Goal: Task Accomplishment & Management: Complete application form

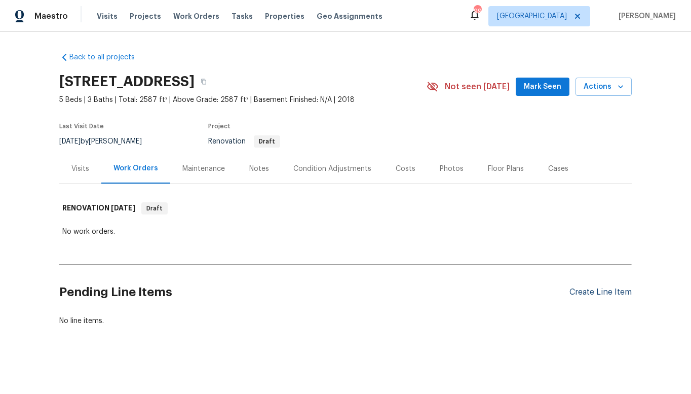
click at [588, 292] on div "Create Line Item" at bounding box center [601, 292] width 62 height 10
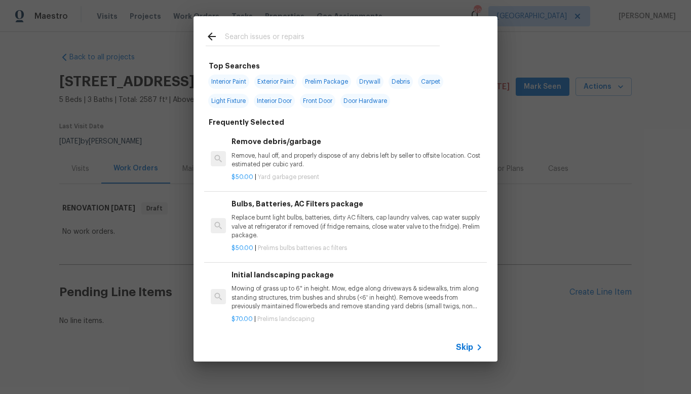
click at [253, 36] on input "text" at bounding box center [332, 37] width 215 height 15
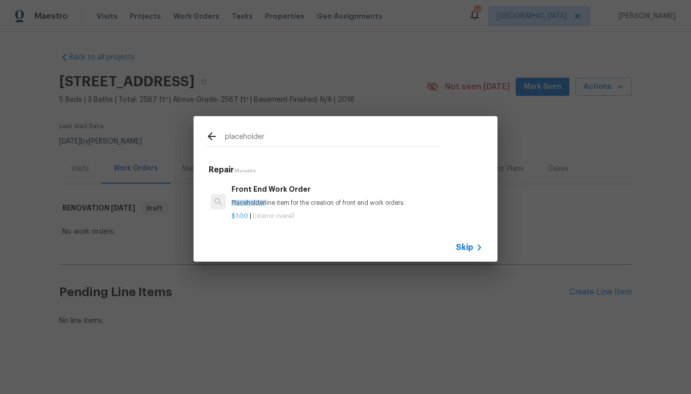
type input "placeholder"
click at [267, 191] on h6 "Front End Work Order" at bounding box center [357, 188] width 251 height 11
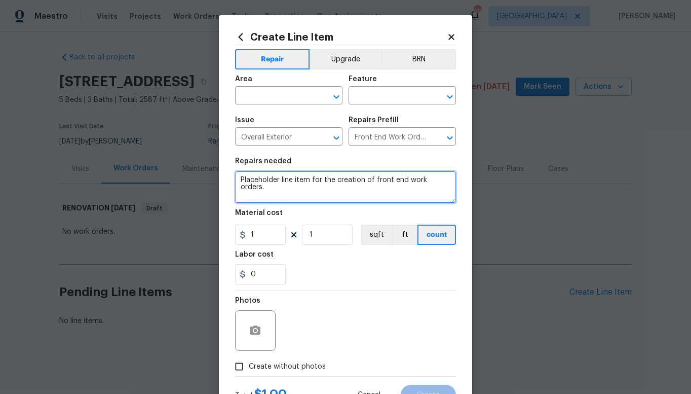
click at [444, 178] on textarea "Placeholder line item for the creation of front end work orders." at bounding box center [345, 187] width 221 height 32
click at [250, 186] on textarea "Placeholder line item for the creation of front end work orders. Plewase mark y…" at bounding box center [345, 187] width 221 height 32
click at [434, 188] on textarea "Placeholder line item for the creation of front end work orders. Please mark yo…" at bounding box center [345, 187] width 221 height 32
type textarea "Placeholder line item for the creation of front end work orders. Please mark yo…"
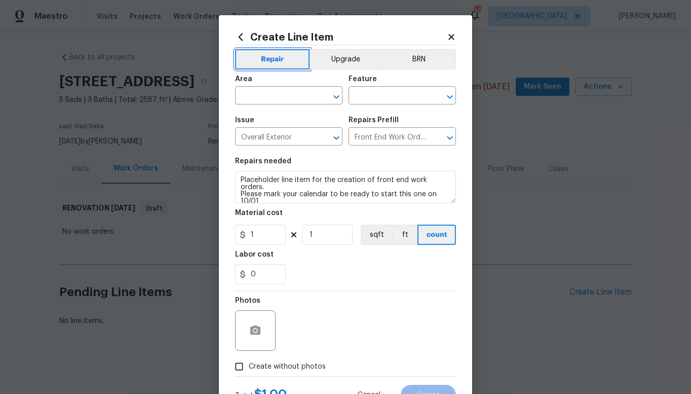
click at [278, 60] on button "Repair" at bounding box center [272, 59] width 75 height 20
click at [303, 280] on div "0" at bounding box center [345, 274] width 221 height 20
click at [257, 325] on button "button" at bounding box center [255, 330] width 24 height 24
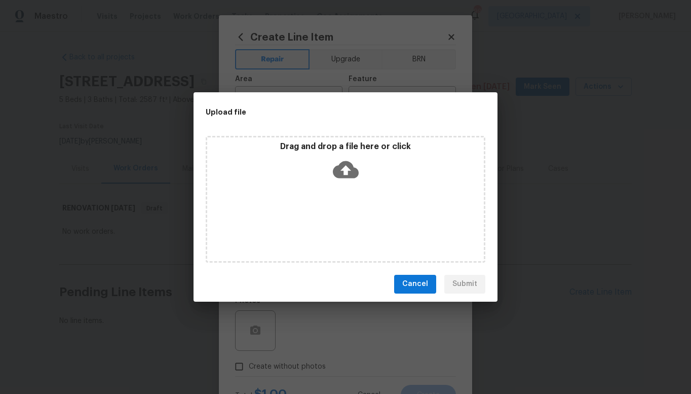
click at [416, 281] on span "Cancel" at bounding box center [415, 284] width 26 height 13
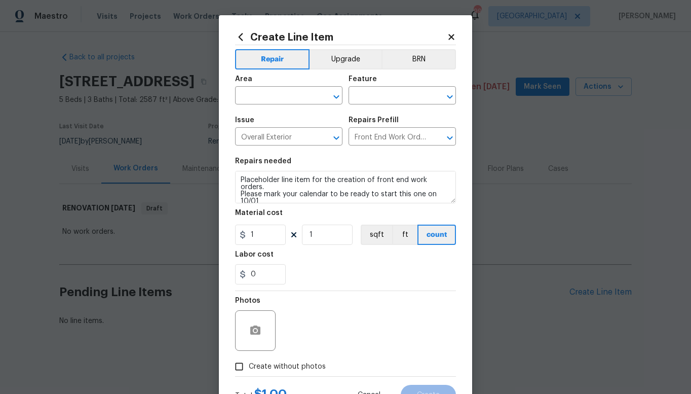
click at [237, 365] on input "Create without photos" at bounding box center [239, 366] width 19 height 19
checkbox input "true"
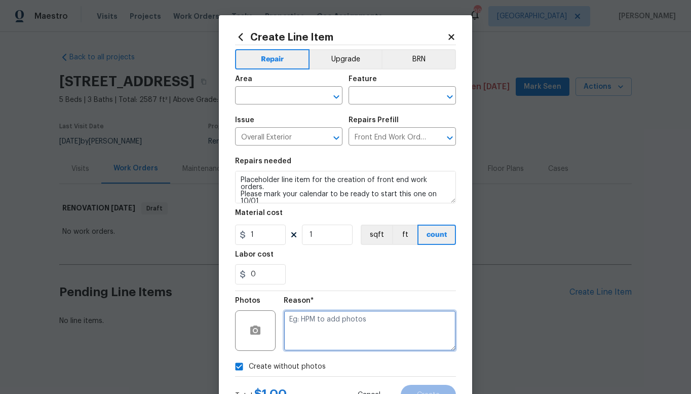
click at [306, 321] on textarea at bounding box center [370, 330] width 172 height 41
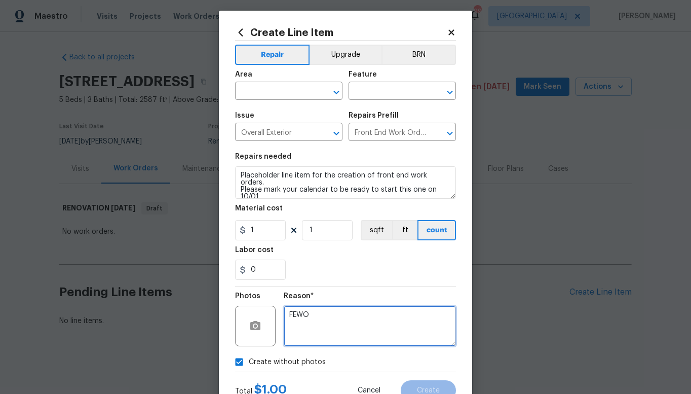
scroll to position [43, 0]
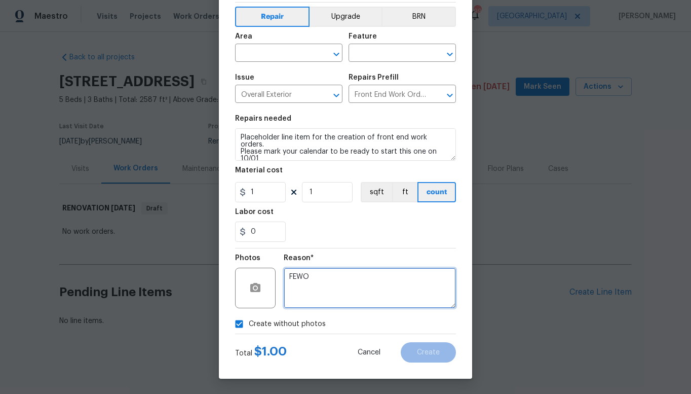
type textarea "FEWO"
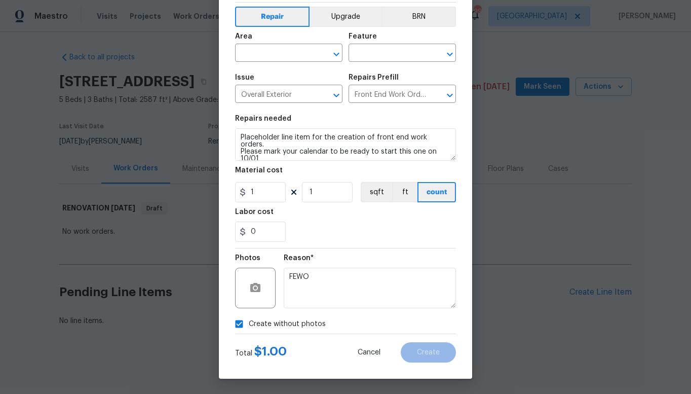
click at [315, 321] on span "Create without photos" at bounding box center [287, 324] width 77 height 11
click at [249, 321] on input "Create without photos" at bounding box center [239, 323] width 19 height 19
checkbox input "false"
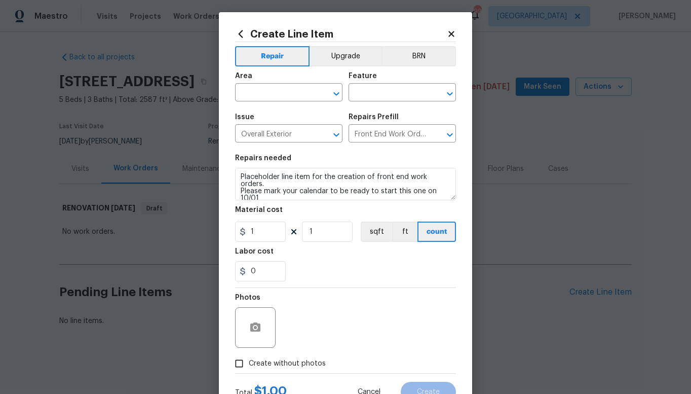
scroll to position [0, 0]
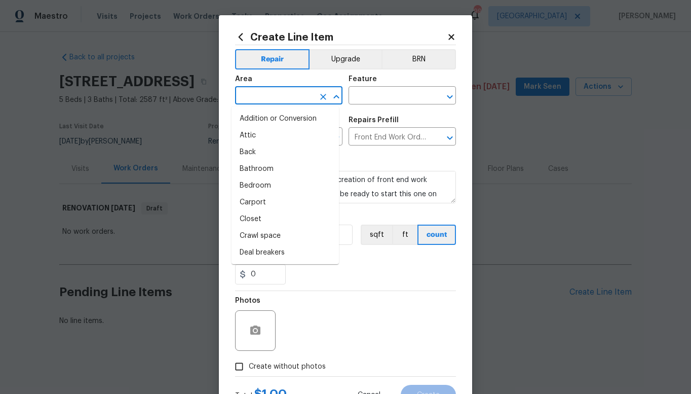
click at [305, 94] on input "text" at bounding box center [274, 97] width 79 height 16
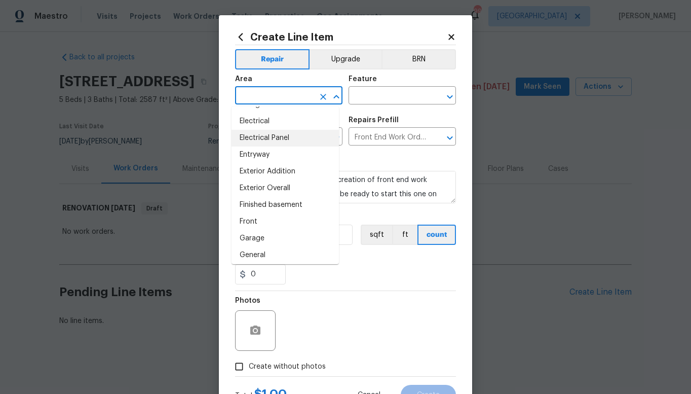
scroll to position [203, 0]
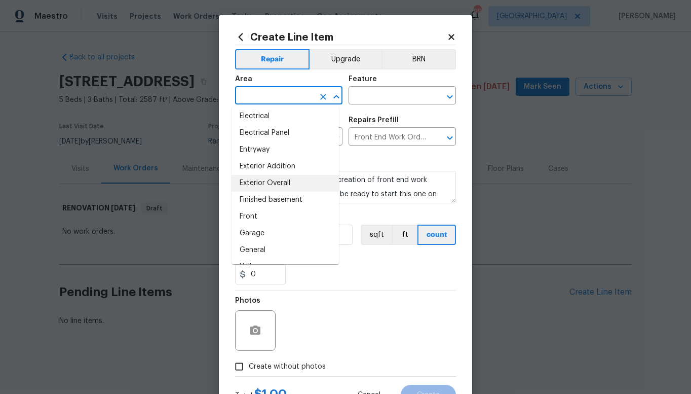
click at [259, 184] on li "Exterior Overall" at bounding box center [285, 183] width 107 height 17
type input "Exterior Overall"
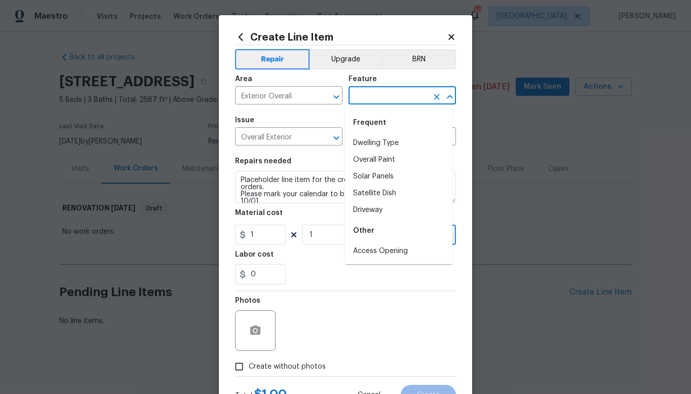
click at [393, 94] on input "text" at bounding box center [388, 97] width 79 height 16
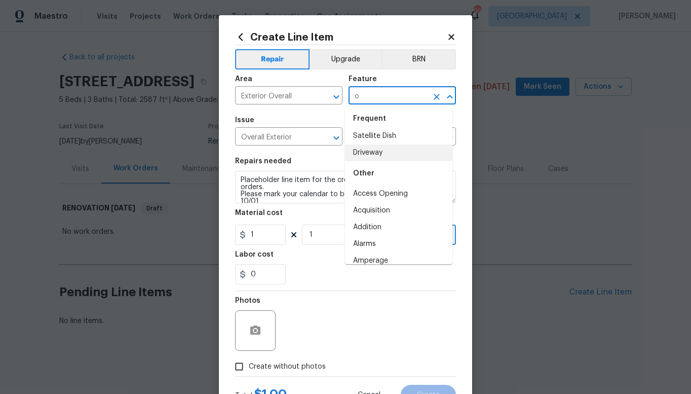
scroll to position [0, 0]
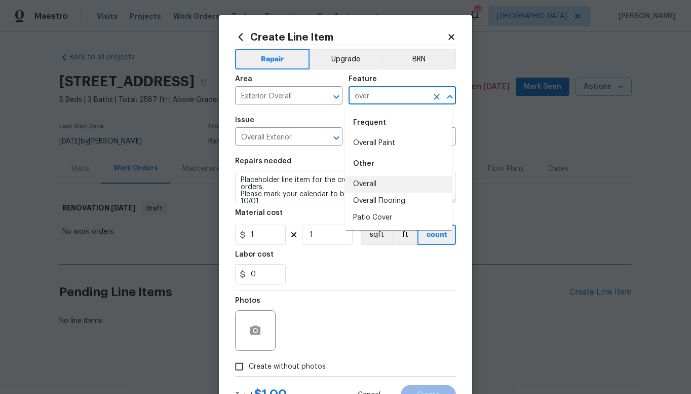
click at [367, 184] on li "Overall" at bounding box center [398, 184] width 107 height 17
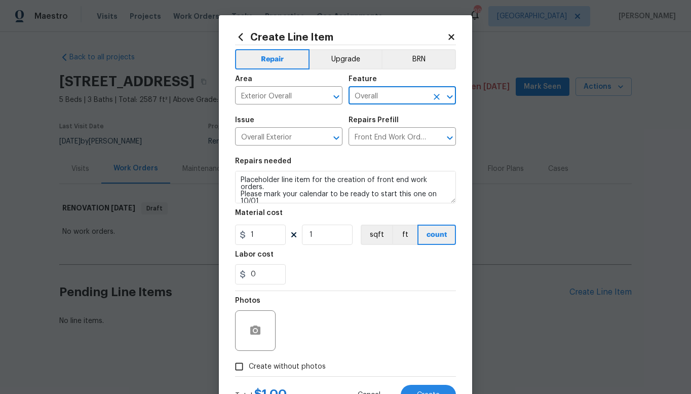
type input "Overall"
click at [316, 305] on div "Photos" at bounding box center [345, 324] width 221 height 66
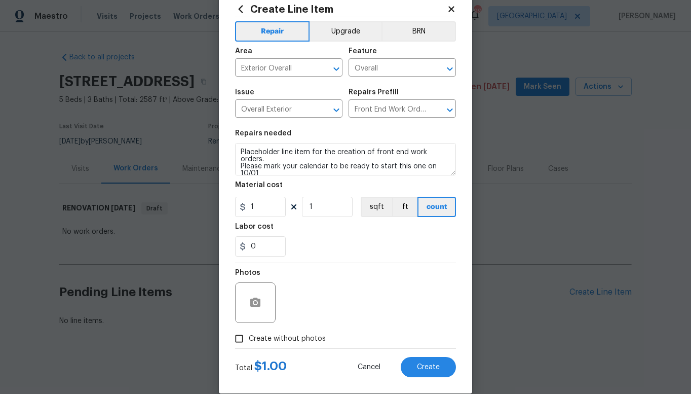
scroll to position [43, 0]
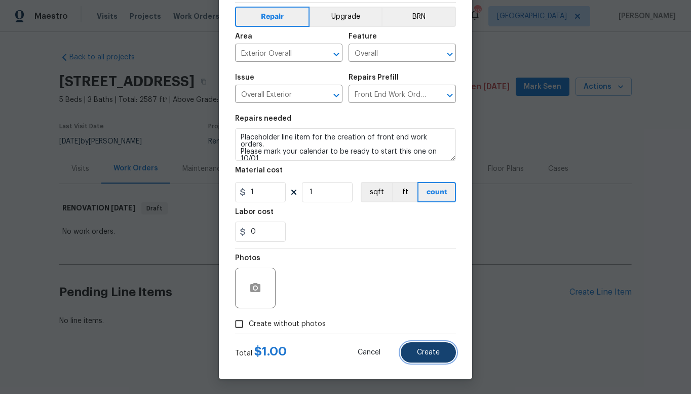
click at [424, 353] on span "Create" at bounding box center [428, 353] width 23 height 8
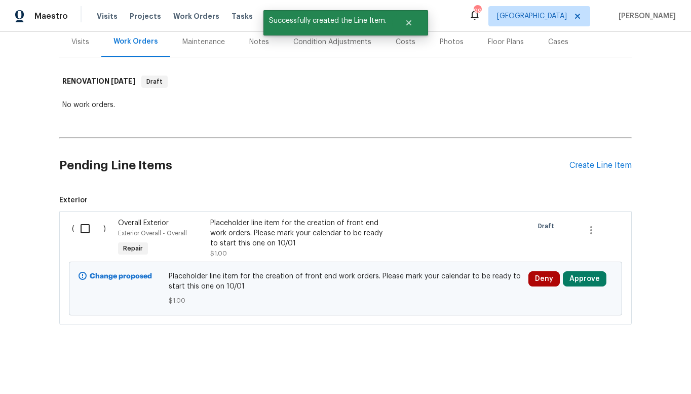
scroll to position [134, 0]
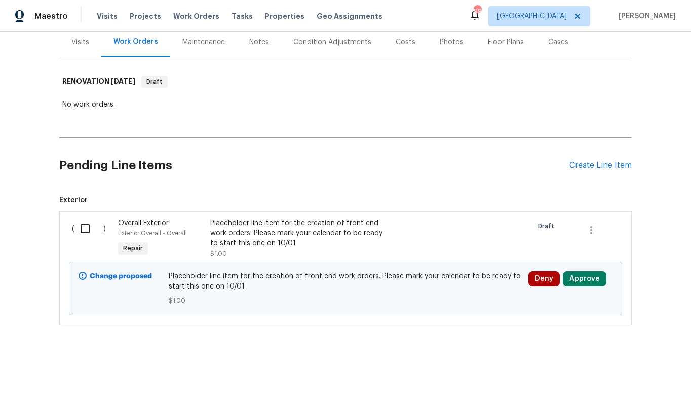
click at [246, 218] on div "Placeholder line item for the creation of front end work orders. Please mark yo…" at bounding box center [299, 233] width 178 height 30
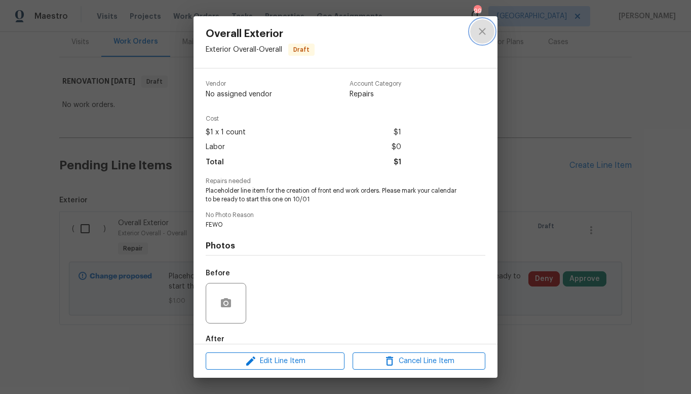
click at [482, 28] on icon "close" at bounding box center [482, 31] width 12 height 12
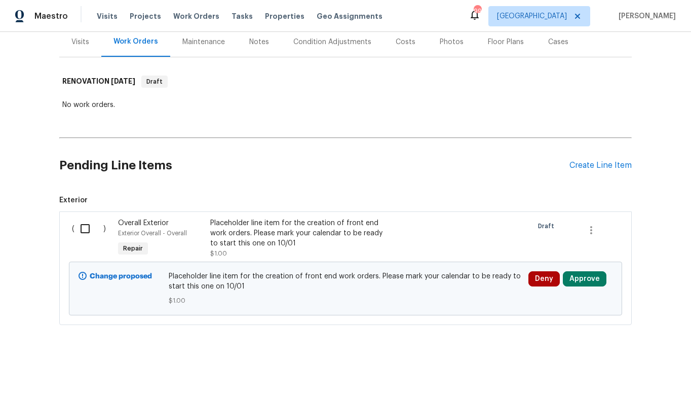
click at [84, 222] on input "checkbox" at bounding box center [89, 228] width 29 height 21
checkbox input "true"
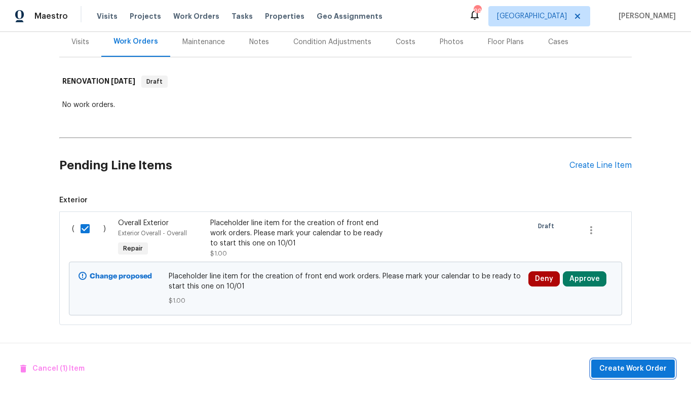
click at [619, 366] on span "Create Work Order" at bounding box center [633, 368] width 67 height 13
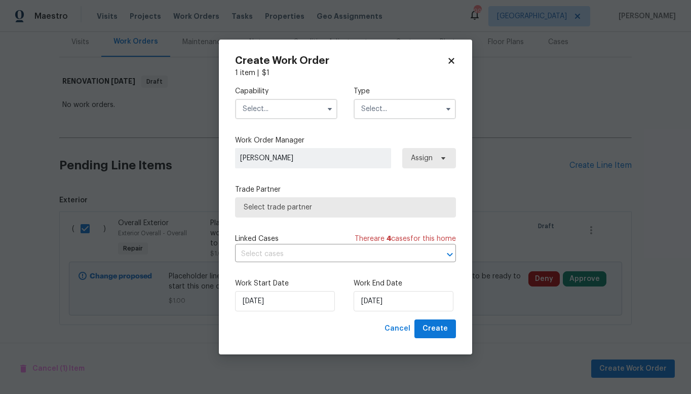
click at [284, 111] on input "text" at bounding box center [286, 109] width 102 height 20
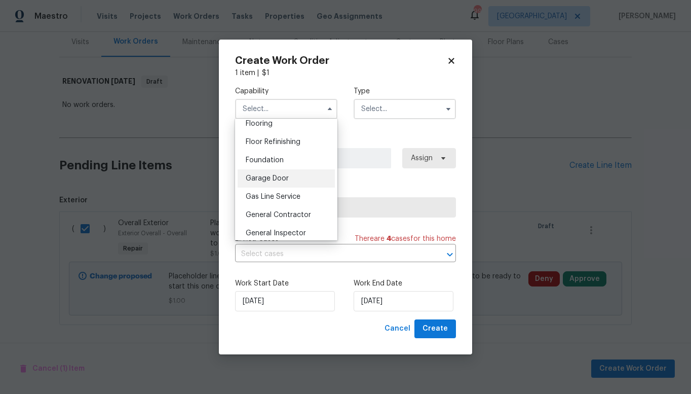
scroll to position [426, 0]
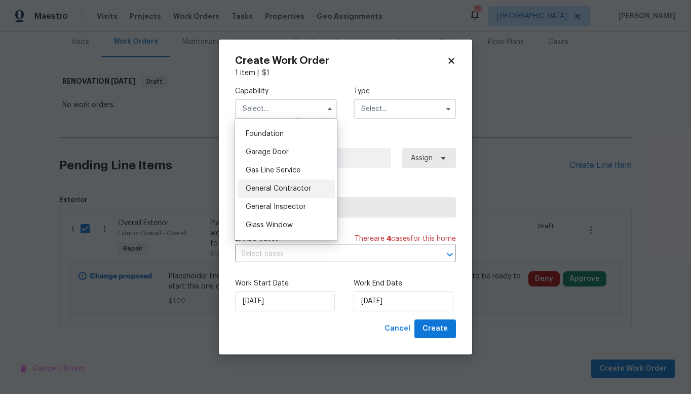
click at [262, 198] on div "General Contractor" at bounding box center [286, 188] width 97 height 18
type input "General Contractor"
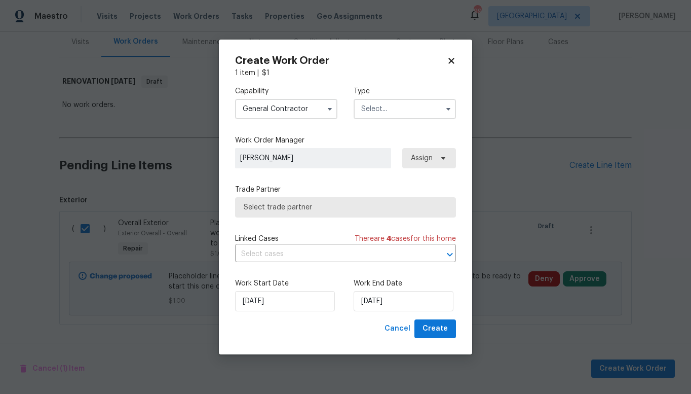
click at [411, 108] on input "text" at bounding box center [405, 109] width 102 height 20
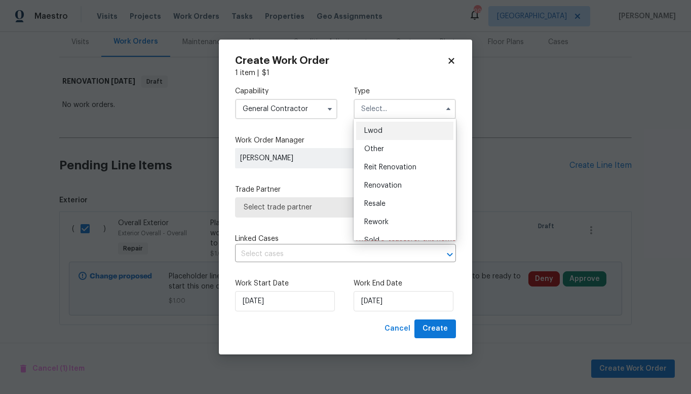
scroll to position [121, 0]
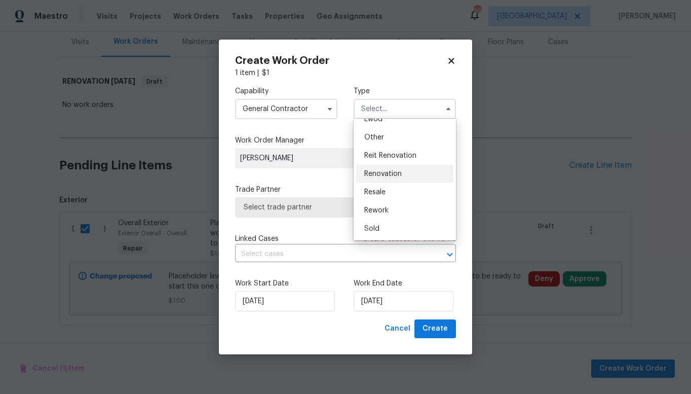
click at [385, 175] on span "Renovation" at bounding box center [383, 173] width 38 height 7
type input "Renovation"
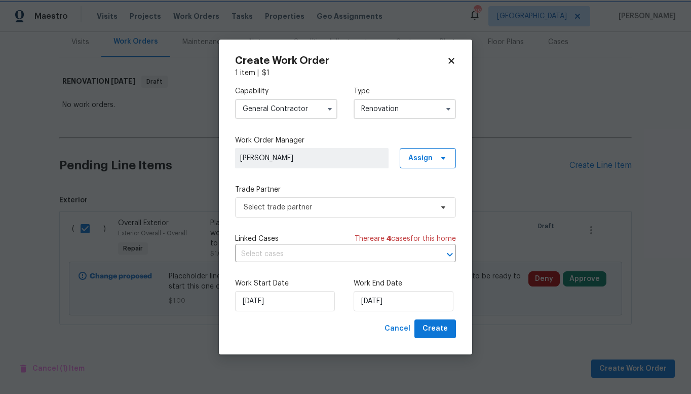
scroll to position [0, 0]
click at [358, 207] on span "Select trade partner" at bounding box center [338, 207] width 189 height 10
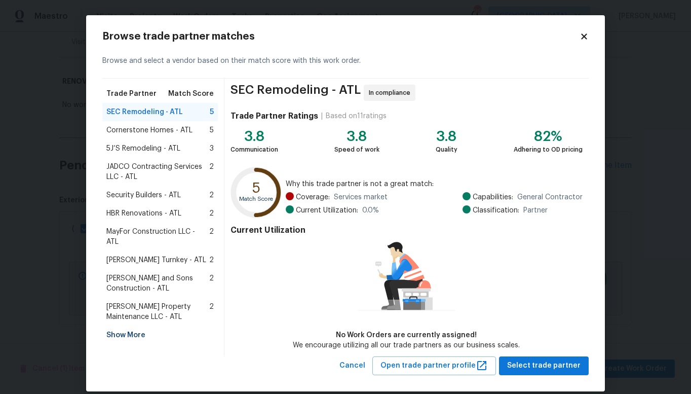
click at [133, 326] on div "Show More" at bounding box center [160, 335] width 116 height 18
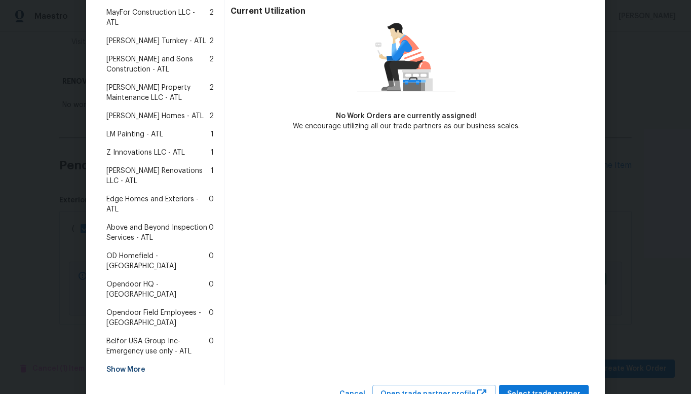
scroll to position [219, 0]
click at [123, 360] on div "Show More" at bounding box center [160, 369] width 116 height 18
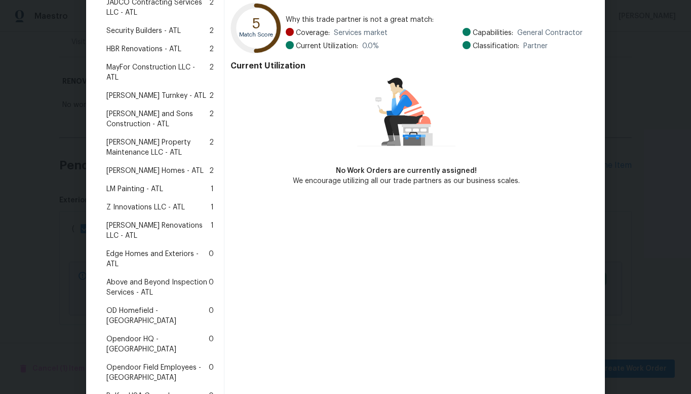
scroll to position [201, 0]
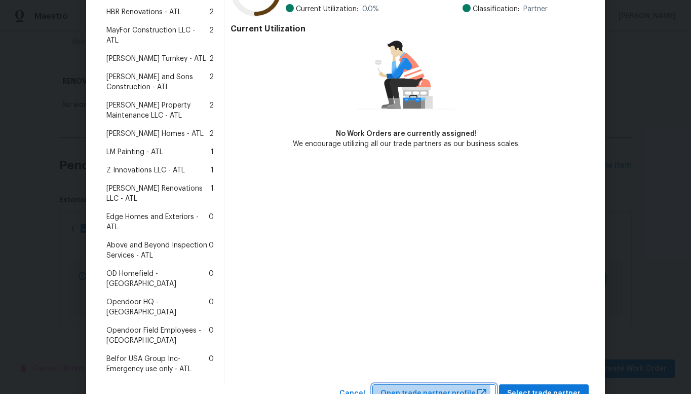
click at [431, 387] on span "Open trade partner profile" at bounding box center [434, 393] width 107 height 13
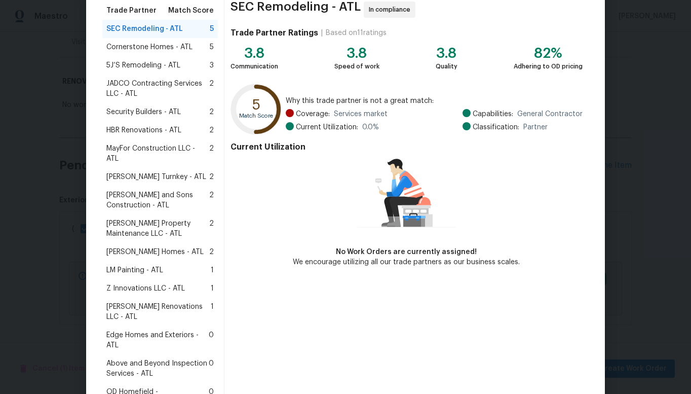
scroll to position [0, 0]
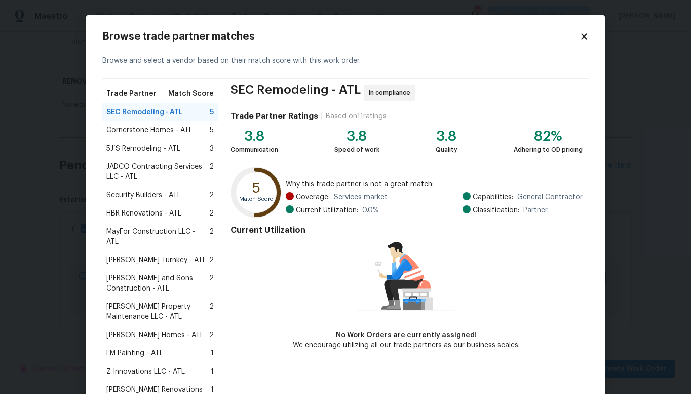
click at [581, 36] on icon at bounding box center [584, 36] width 6 height 6
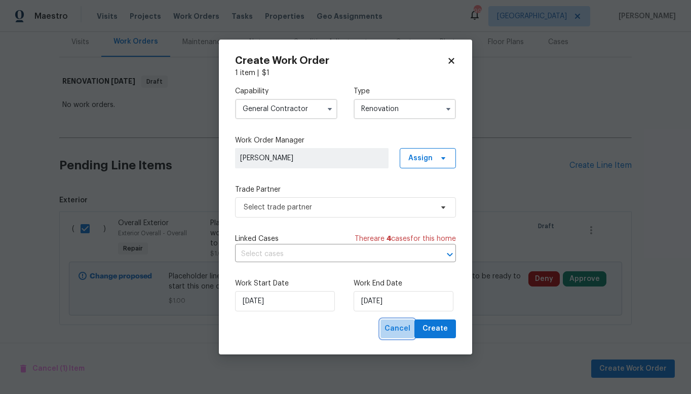
click at [395, 327] on span "Cancel" at bounding box center [398, 328] width 26 height 13
checkbox input "false"
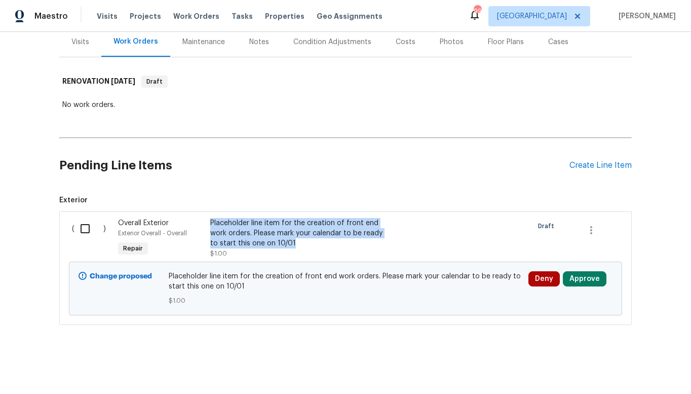
drag, startPoint x: 274, startPoint y: 232, endPoint x: 206, endPoint y: 216, distance: 69.7
click at [207, 216] on div "Placeholder line item for the creation of front end work orders. Please mark yo…" at bounding box center [299, 238] width 184 height 47
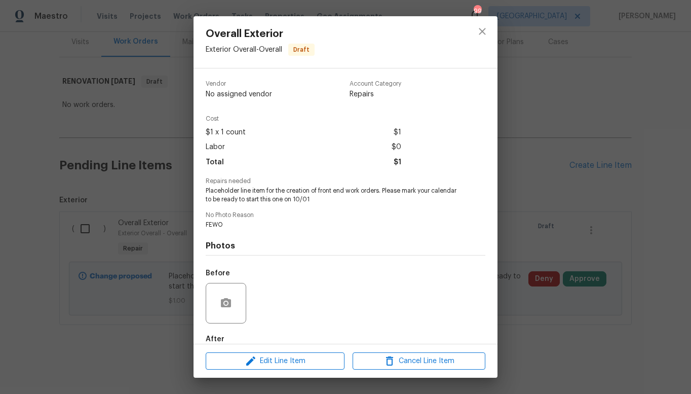
click at [315, 225] on span "FEWO" at bounding box center [332, 224] width 252 height 9
drag, startPoint x: 385, startPoint y: 188, endPoint x: 318, endPoint y: 203, distance: 68.1
click at [318, 203] on span "Placeholder line item for the creation of front end work orders. Please mark yo…" at bounding box center [332, 195] width 252 height 17
copy span "Please mark your calendar to be ready to start this one on"
click at [482, 31] on icon "close" at bounding box center [482, 31] width 7 height 7
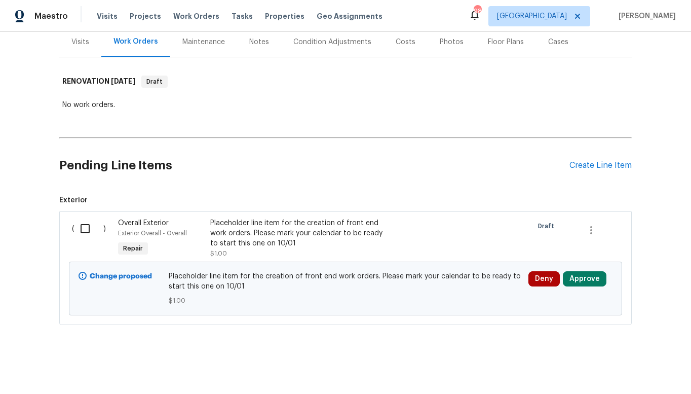
click at [258, 37] on div "Notes" at bounding box center [259, 42] width 20 height 10
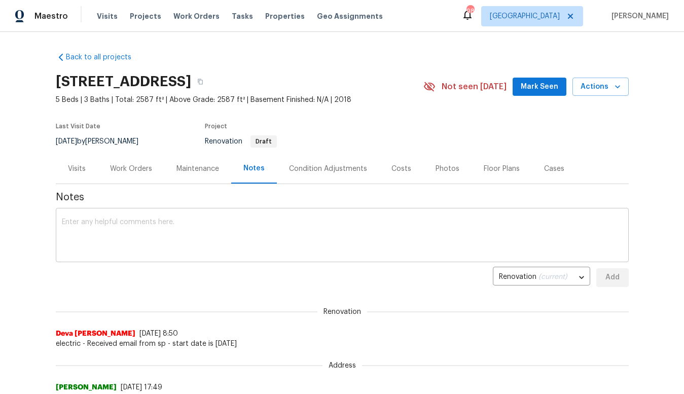
click at [136, 221] on textarea at bounding box center [342, 235] width 561 height 35
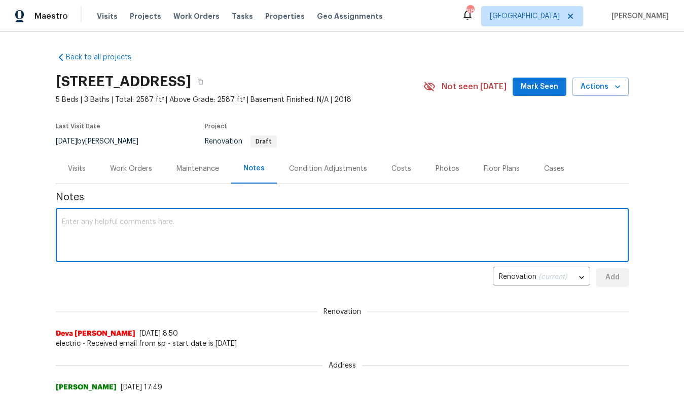
paste textarea "Added FEWO for Powerhouse pilot"
type textarea "Added FEWO for Powerhouse pilot"
click at [609, 279] on span "Add" at bounding box center [612, 277] width 16 height 13
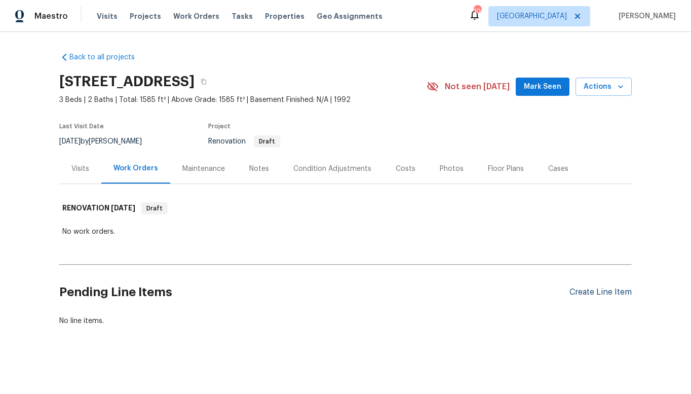
click at [589, 291] on div "Create Line Item" at bounding box center [601, 292] width 62 height 10
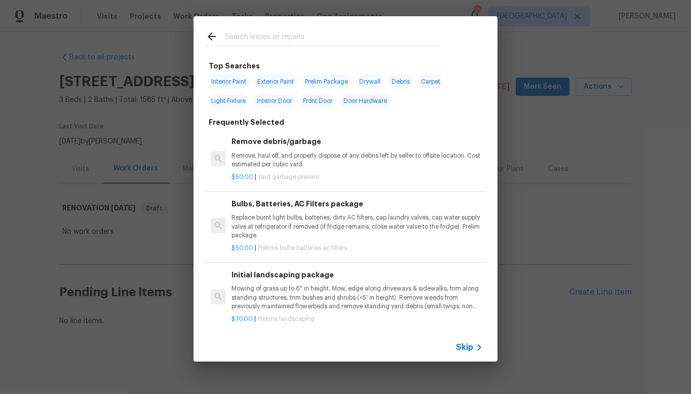
click at [329, 38] on input "text" at bounding box center [332, 37] width 215 height 15
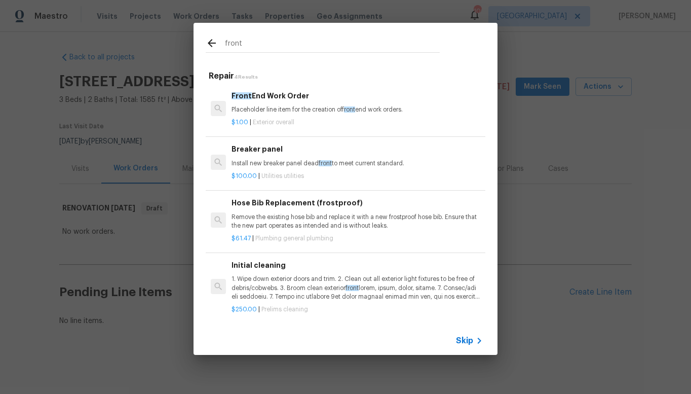
type input "front"
click at [272, 92] on h6 "Front End Work Order" at bounding box center [357, 95] width 251 height 11
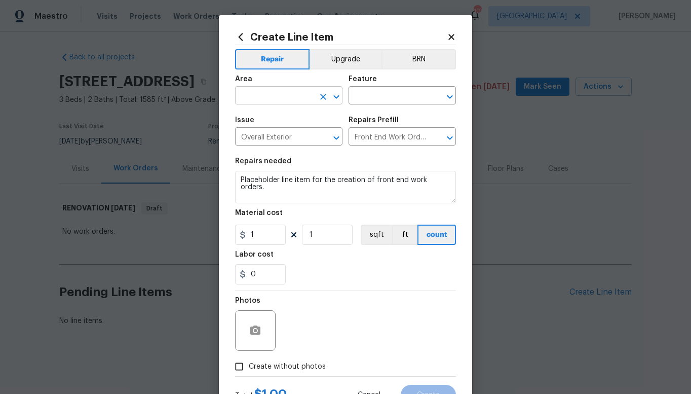
click at [299, 100] on input "text" at bounding box center [274, 97] width 79 height 16
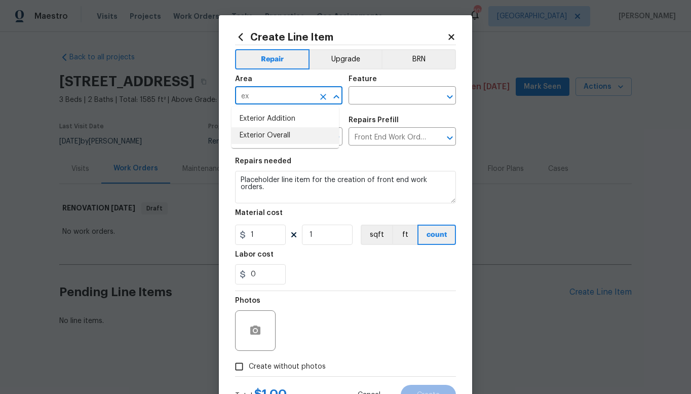
click at [272, 135] on li "Exterior Overall" at bounding box center [285, 135] width 107 height 17
type input "Exterior Overall"
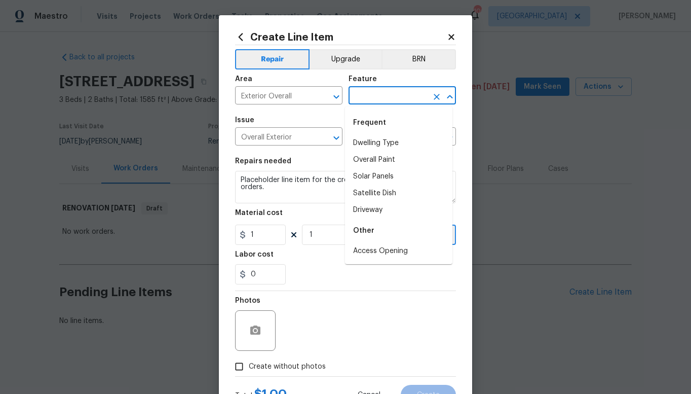
click at [365, 98] on input "text" at bounding box center [388, 97] width 79 height 16
click at [372, 225] on div "Other" at bounding box center [398, 230] width 107 height 24
type input "e"
click at [387, 92] on input "text" at bounding box center [388, 97] width 79 height 16
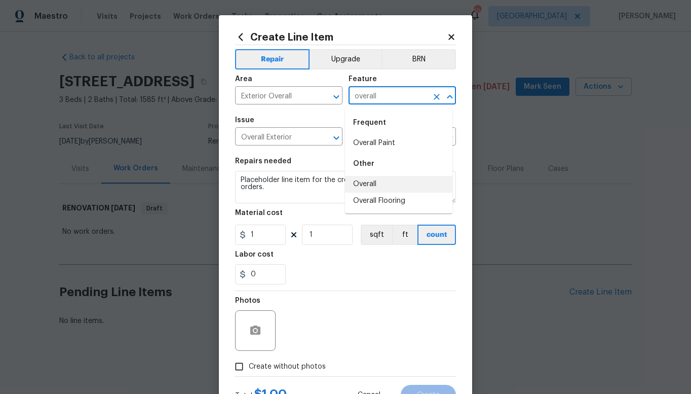
click at [364, 183] on li "Overall" at bounding box center [398, 184] width 107 height 17
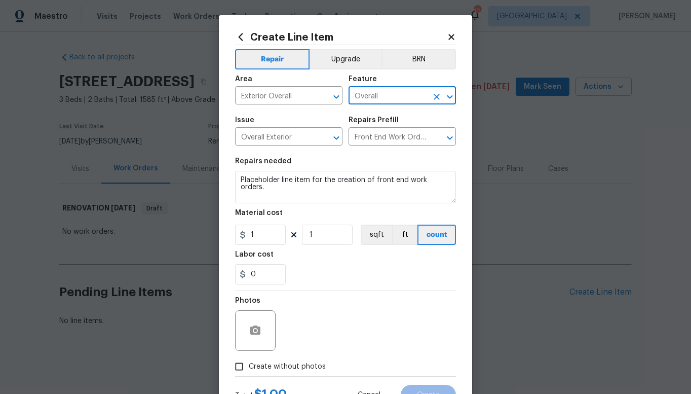
type input "Overall"
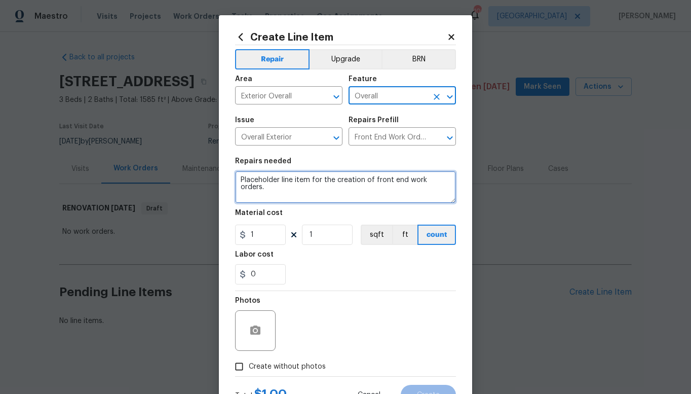
click at [448, 184] on textarea "Placeholder line item for the creation of front end work orders." at bounding box center [345, 187] width 221 height 32
paste textarea "Please mark your calendar to be ready to start this one on"
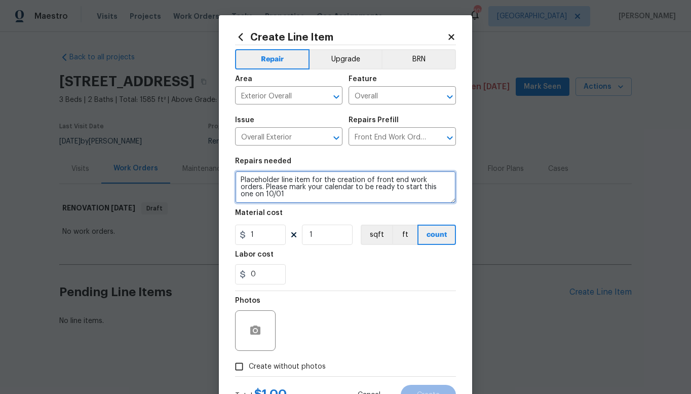
drag, startPoint x: 258, startPoint y: 193, endPoint x: 237, endPoint y: 195, distance: 21.8
click at [237, 195] on textarea "Placeholder line item for the creation of front end work orders. Please mark yo…" at bounding box center [345, 187] width 221 height 32
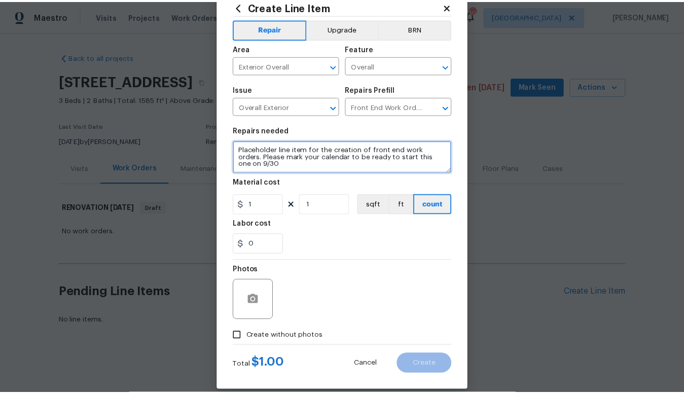
scroll to position [43, 0]
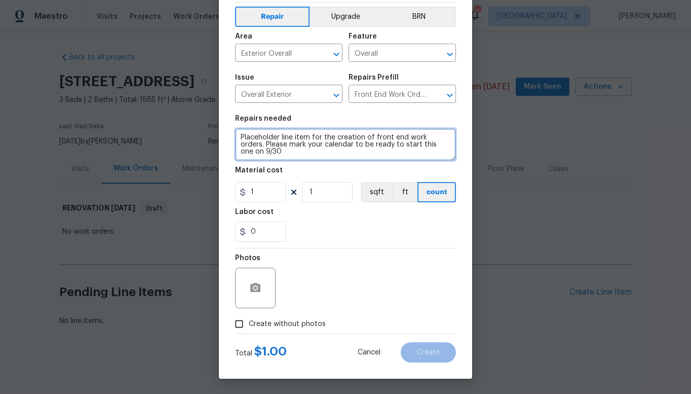
type textarea "Placeholder line item for the creation of front end work orders. Please mark yo…"
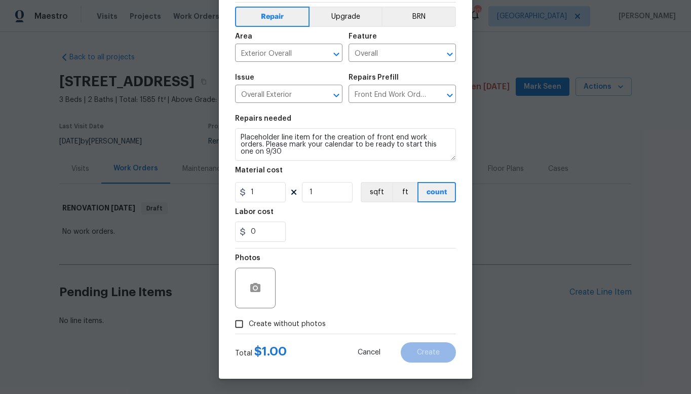
click at [235, 323] on input "Create without photos" at bounding box center [239, 323] width 19 height 19
checkbox input "true"
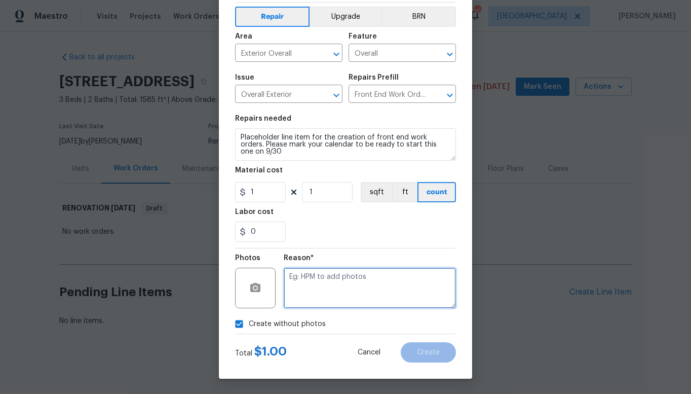
click at [312, 281] on textarea at bounding box center [370, 288] width 172 height 41
type textarea "FEWO"
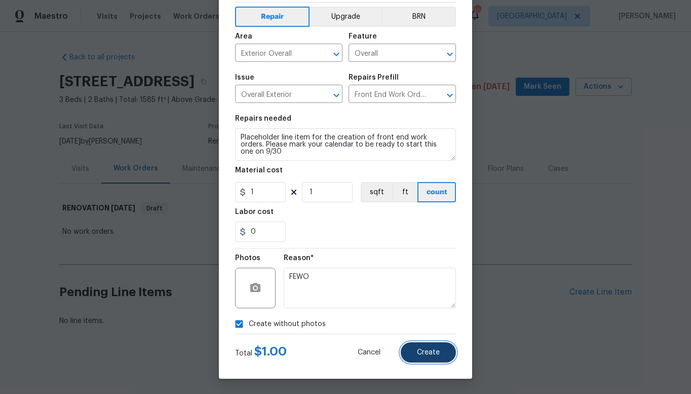
click at [430, 353] on span "Create" at bounding box center [428, 353] width 23 height 8
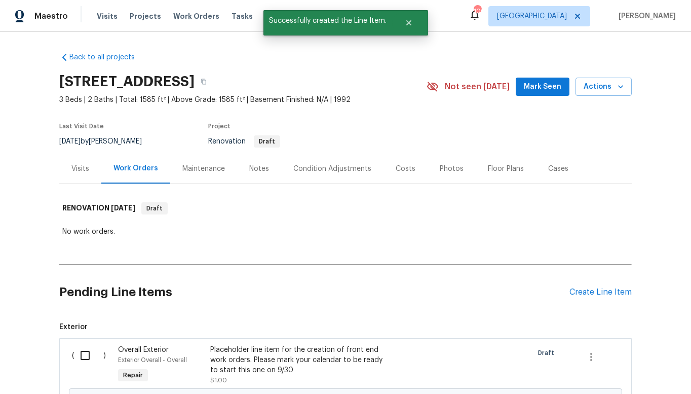
click at [256, 169] on div "Notes" at bounding box center [259, 169] width 20 height 10
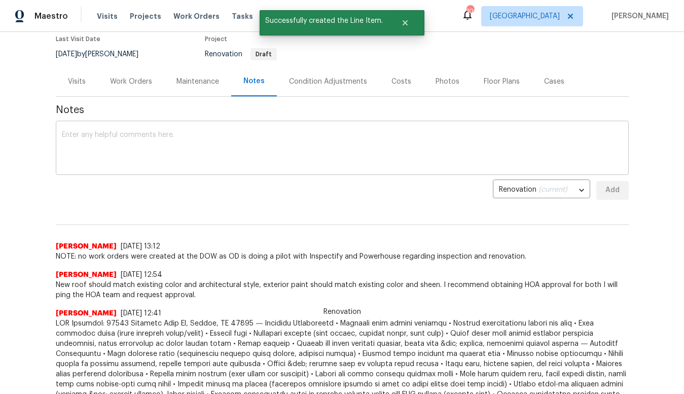
scroll to position [115, 0]
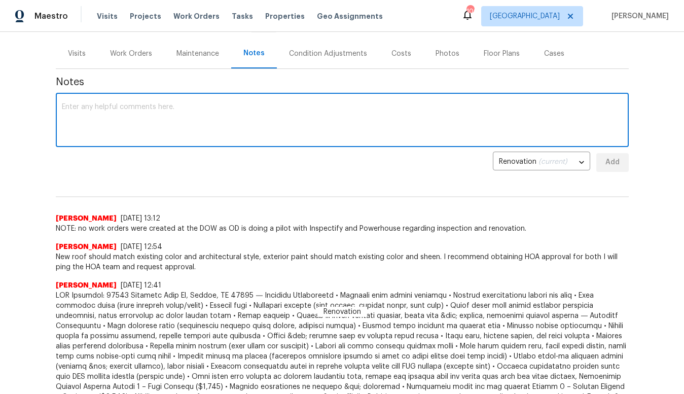
click at [105, 109] on textarea at bounding box center [342, 120] width 561 height 35
click at [134, 107] on textarea "Added FEWO for Powrehouse pilot" at bounding box center [342, 120] width 561 height 35
click at [195, 108] on textarea "Added FEWO for Powerhouse pilot" at bounding box center [342, 120] width 561 height 35
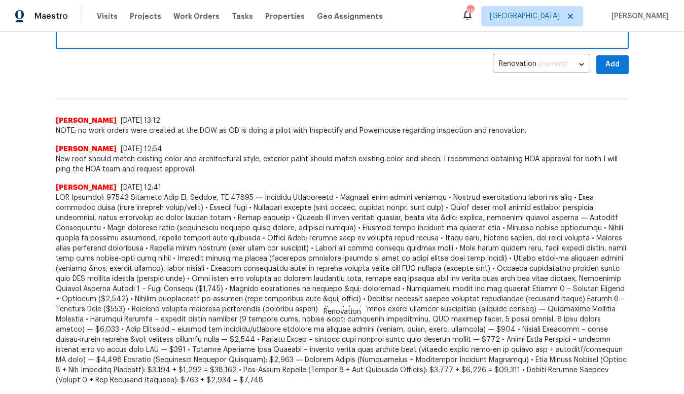
scroll to position [183, 0]
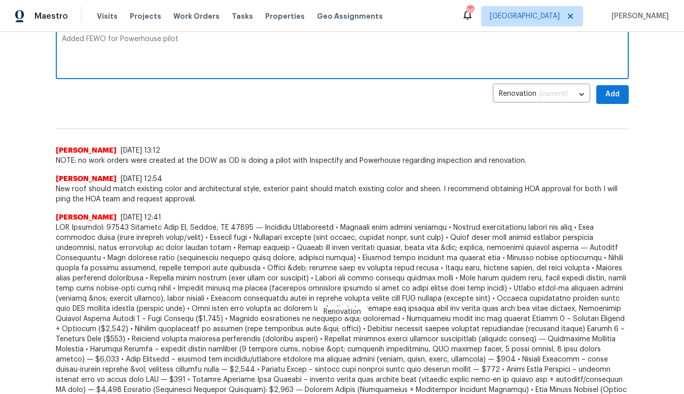
type textarea "Added FEWO for Powerhouse pilot"
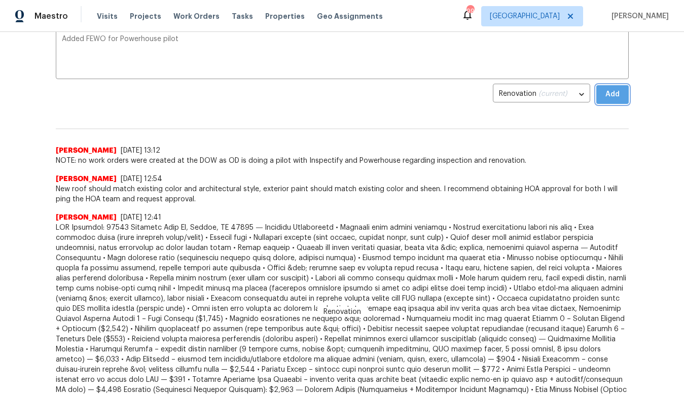
click at [599, 92] on button "Add" at bounding box center [612, 94] width 32 height 19
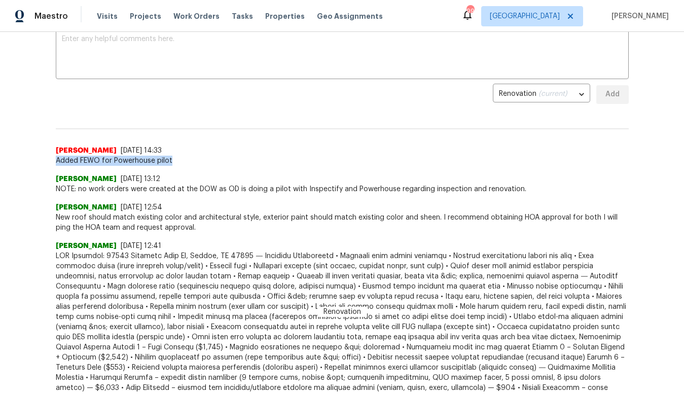
drag, startPoint x: 168, startPoint y: 162, endPoint x: 46, endPoint y: 162, distance: 121.6
click at [46, 162] on div "Back to all projects 11915 Carriage Park Ln, Duluth, GA 30097 3 Beds | 2 Baths …" at bounding box center [342, 213] width 684 height 362
copy span "Added FEWO for Powerhouse pilot"
